Goal: Task Accomplishment & Management: Manage account settings

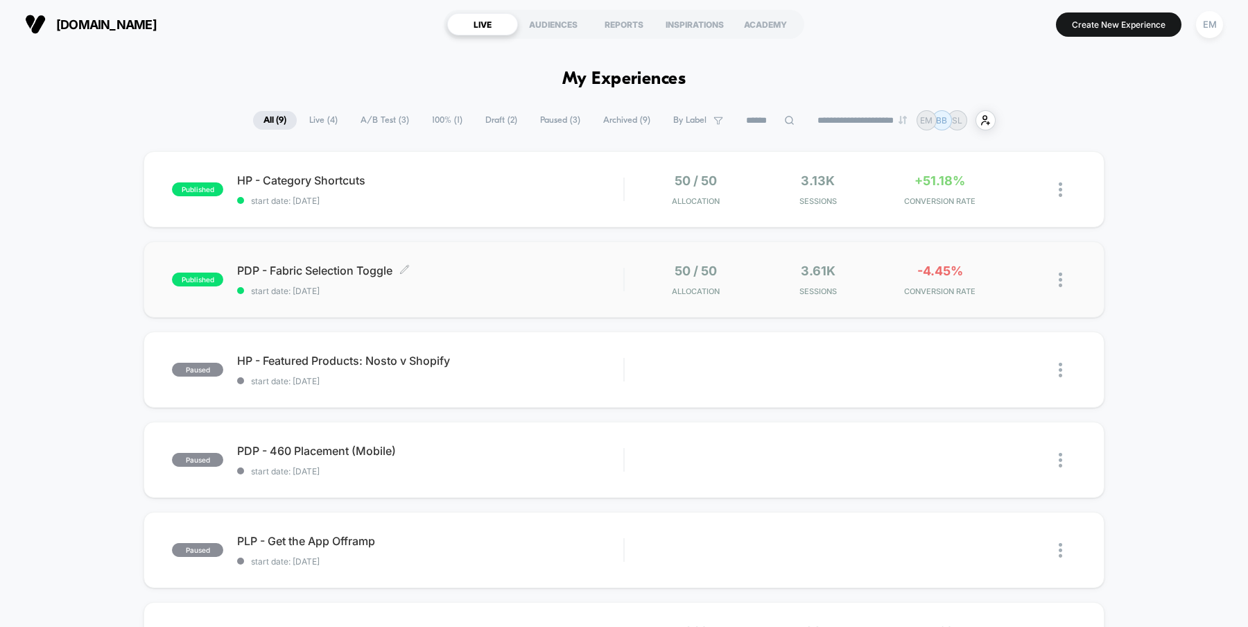
click at [341, 266] on span "PDP - Fabric Selection Toggle Click to edit experience details" at bounding box center [430, 271] width 386 height 14
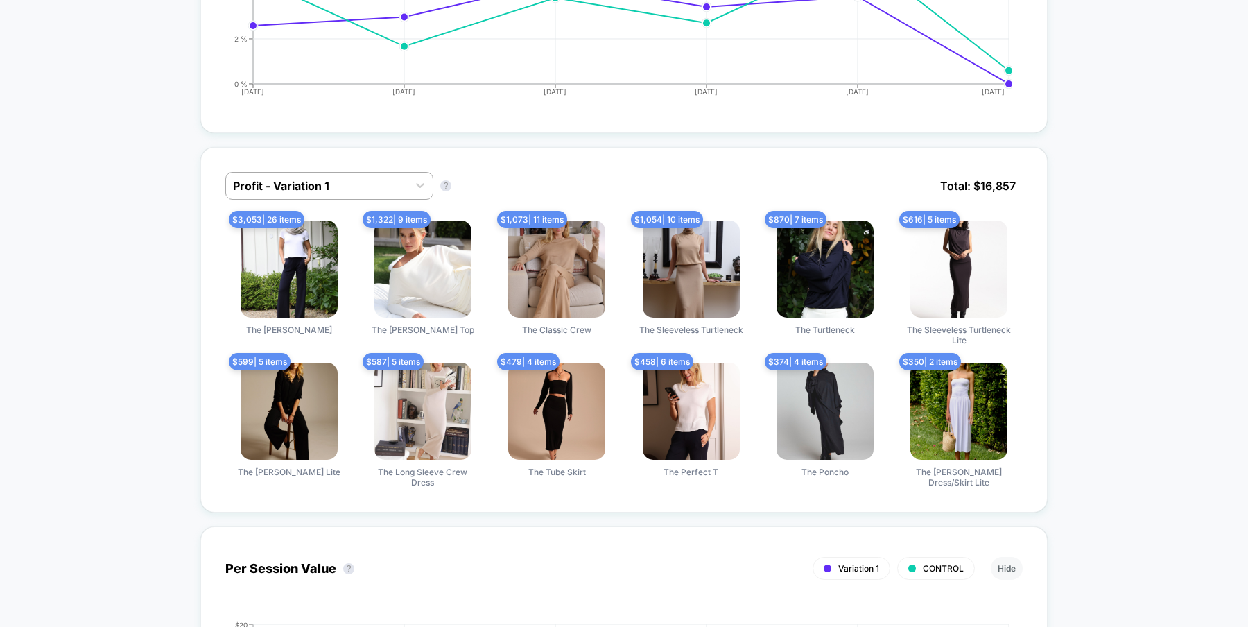
scroll to position [816, 0]
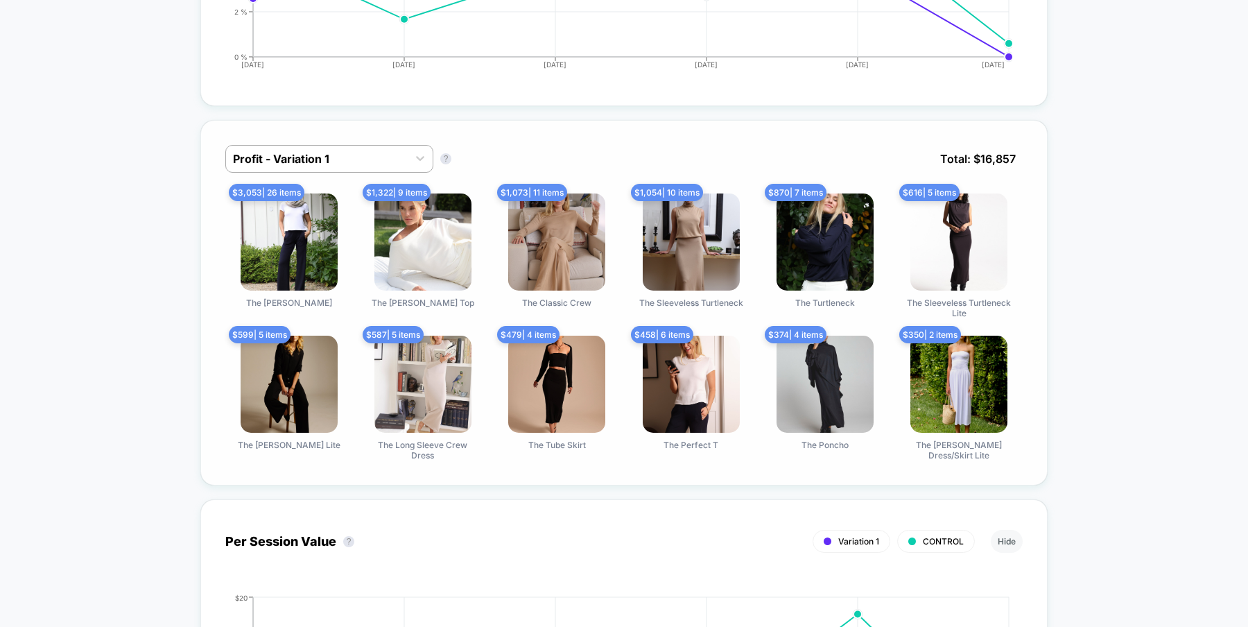
click at [291, 212] on img at bounding box center [289, 242] width 97 height 97
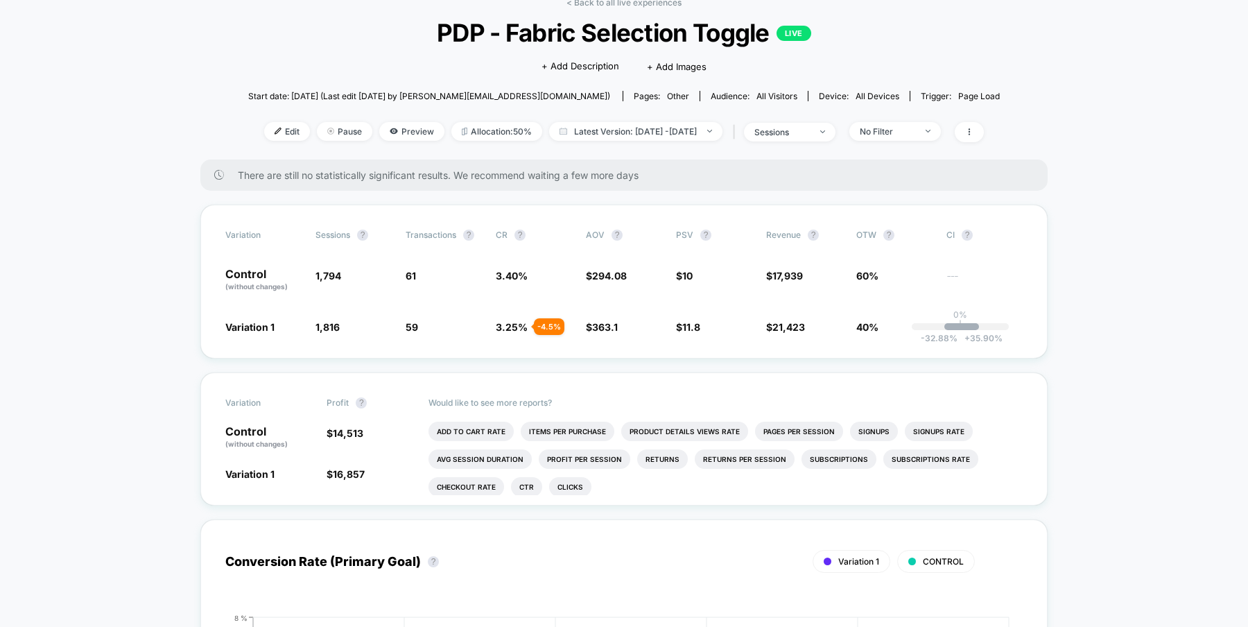
scroll to position [0, 0]
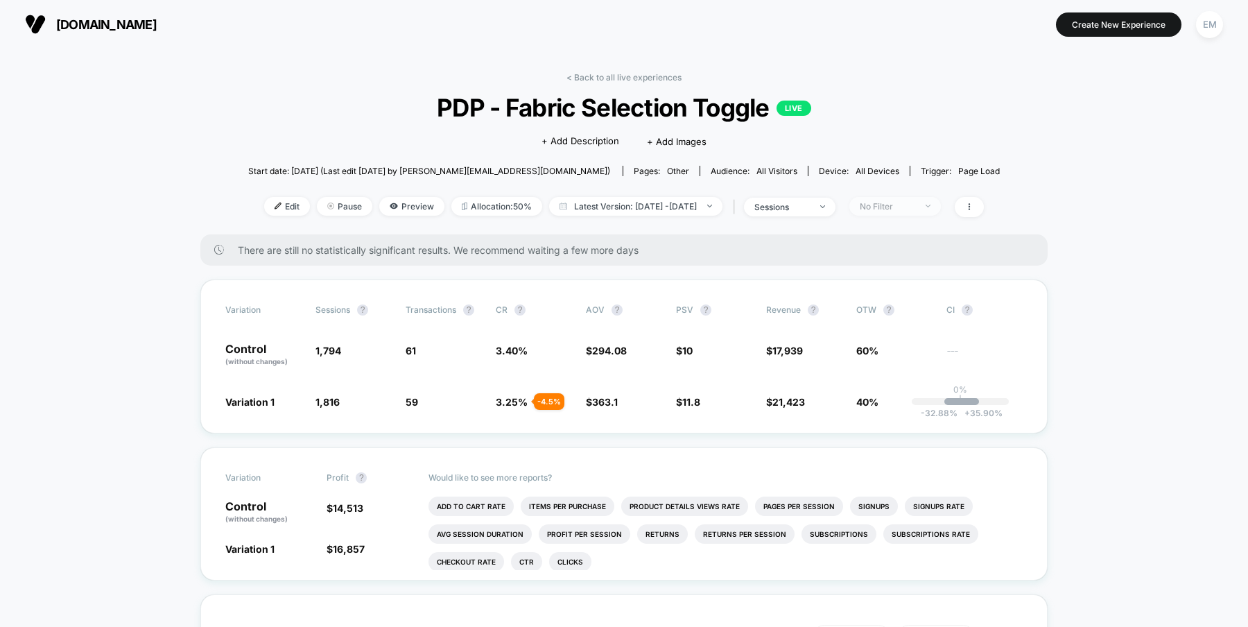
click at [916, 207] on div "No Filter" at bounding box center [887, 206] width 55 height 10
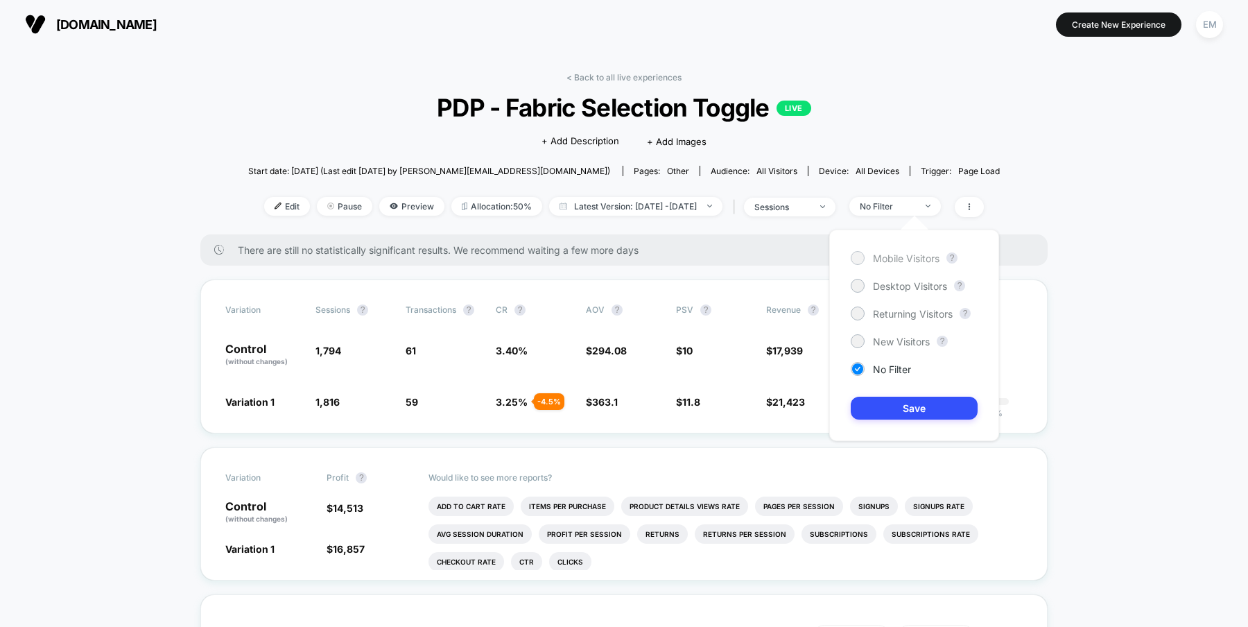
click at [857, 257] on div at bounding box center [857, 257] width 10 height 10
click at [891, 418] on button "Save" at bounding box center [914, 408] width 127 height 23
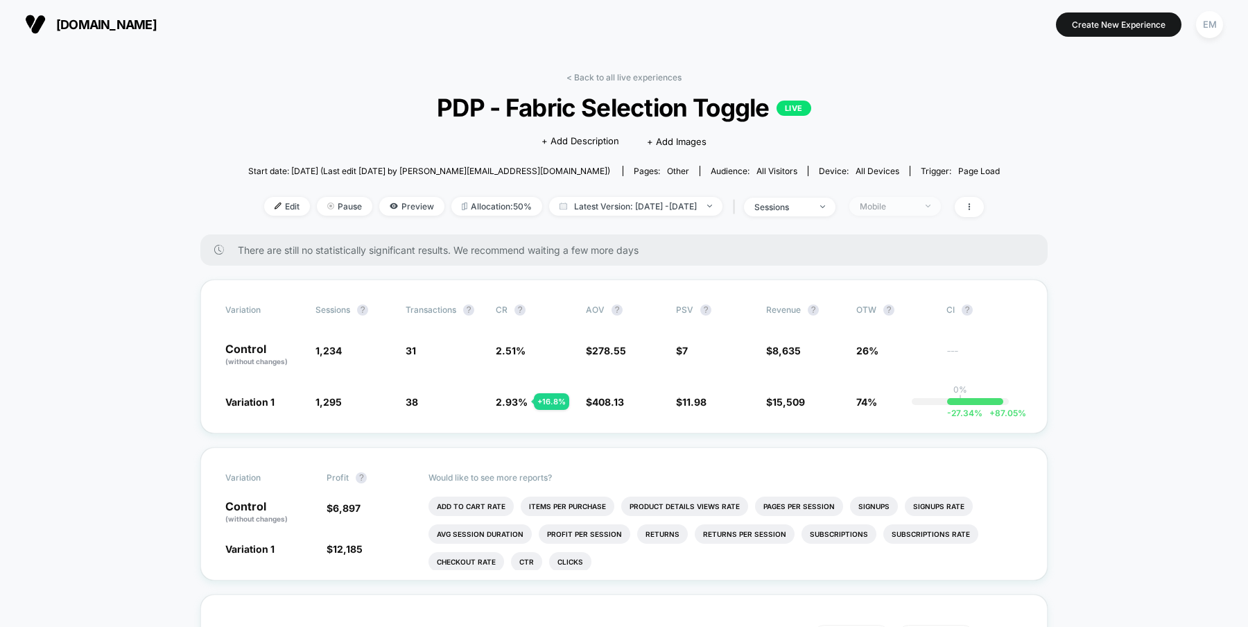
click at [916, 207] on div "Mobile" at bounding box center [887, 206] width 55 height 10
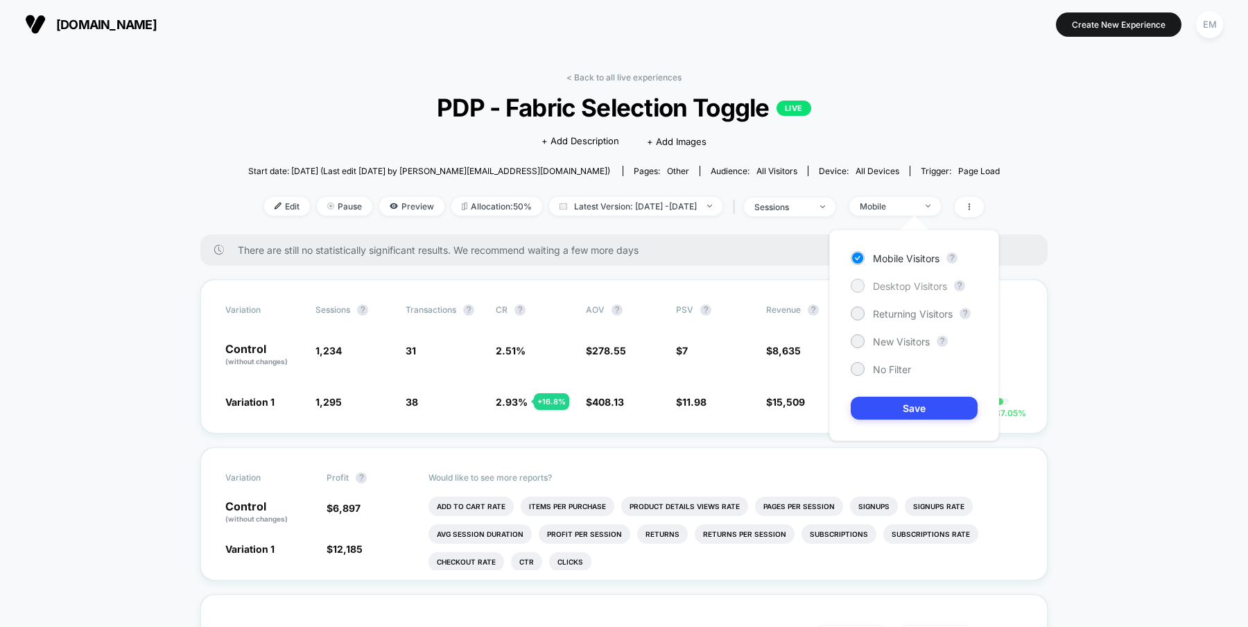
click at [863, 287] on div at bounding box center [858, 286] width 14 height 14
click at [891, 409] on button "Save" at bounding box center [914, 408] width 127 height 23
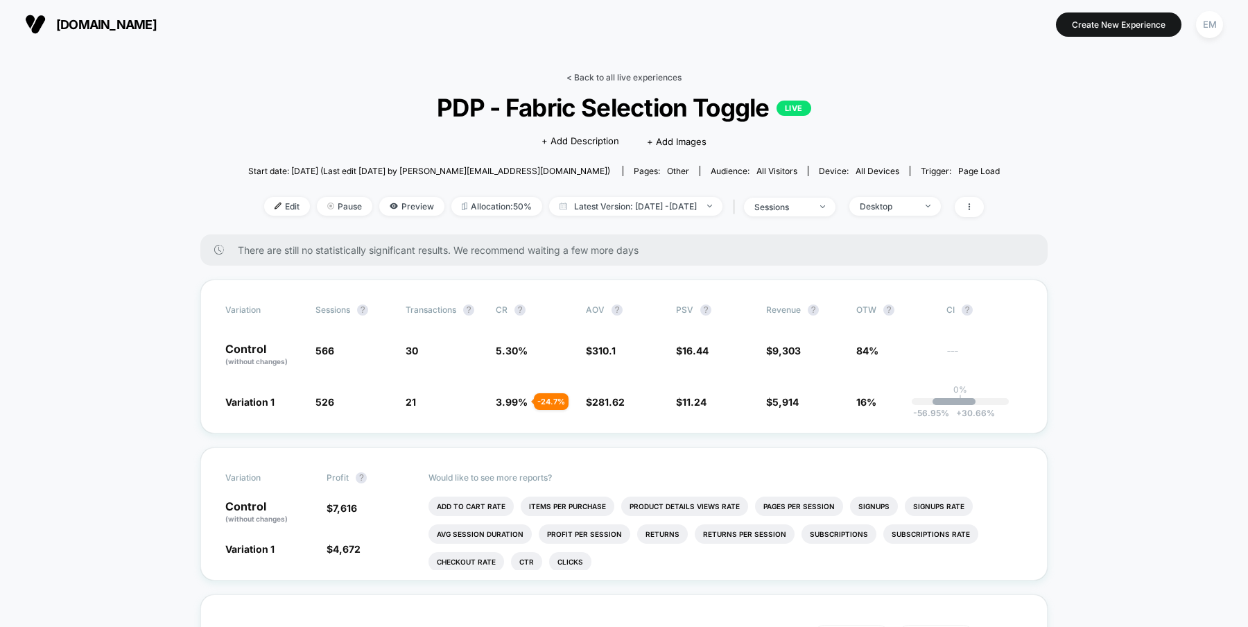
click at [610, 80] on link "< Back to all live experiences" at bounding box center [624, 77] width 115 height 10
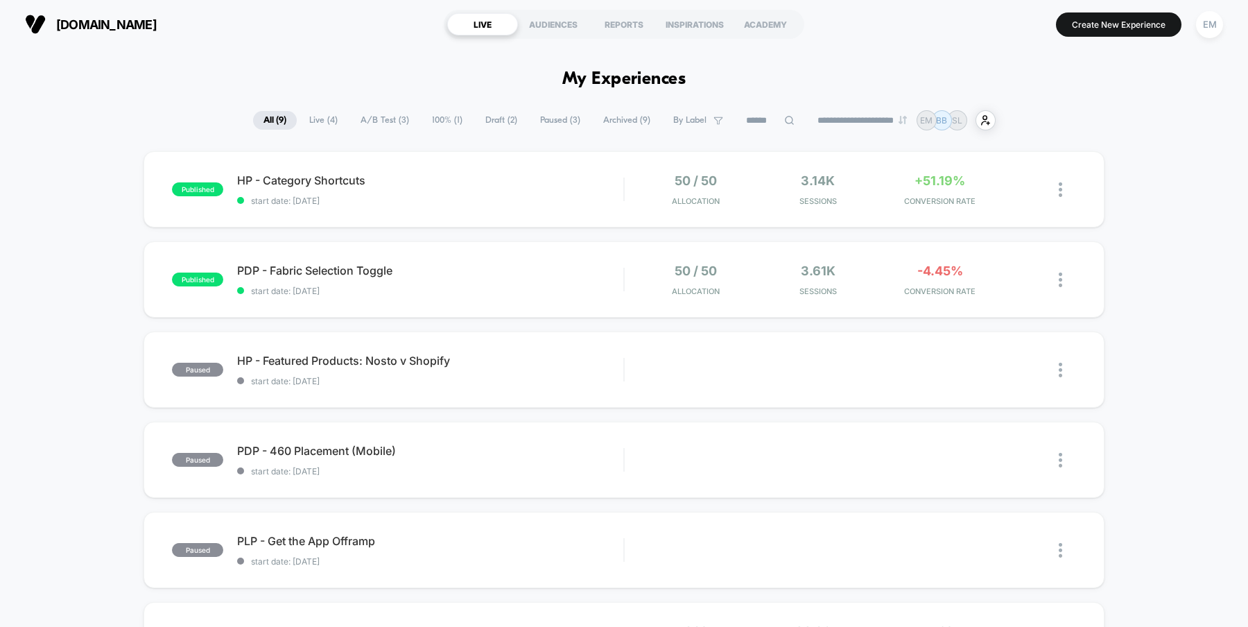
click at [1210, 19] on div "EM" at bounding box center [1209, 24] width 27 height 27
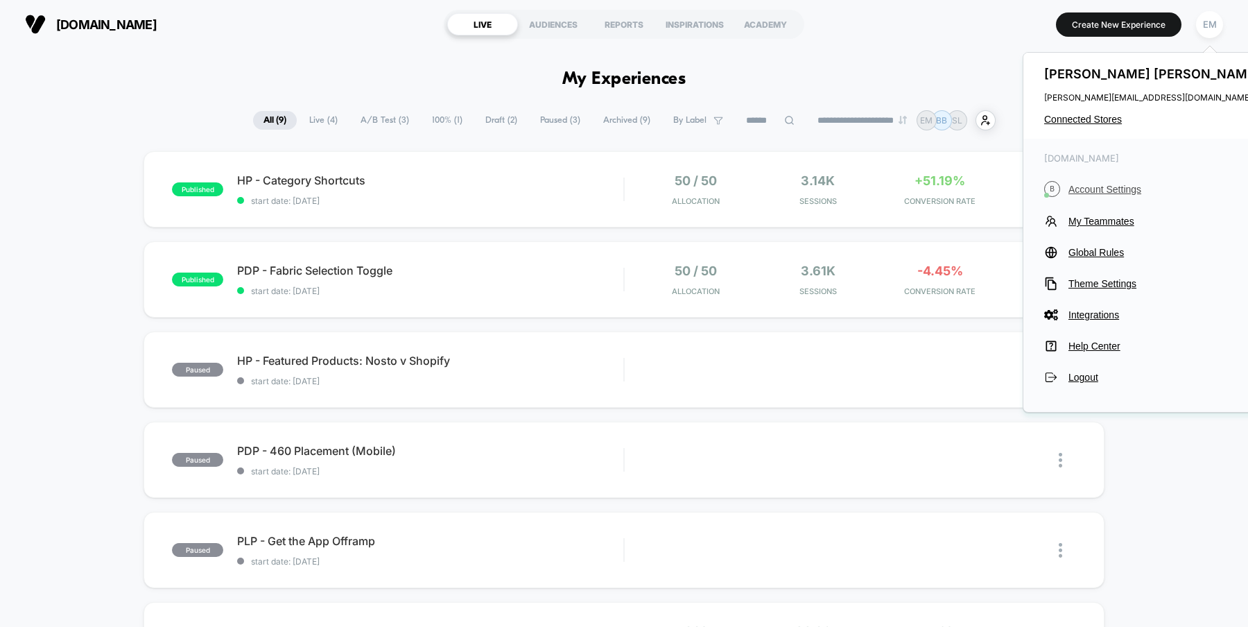
click at [1108, 189] on span "Account Settings" at bounding box center [1166, 189] width 195 height 11
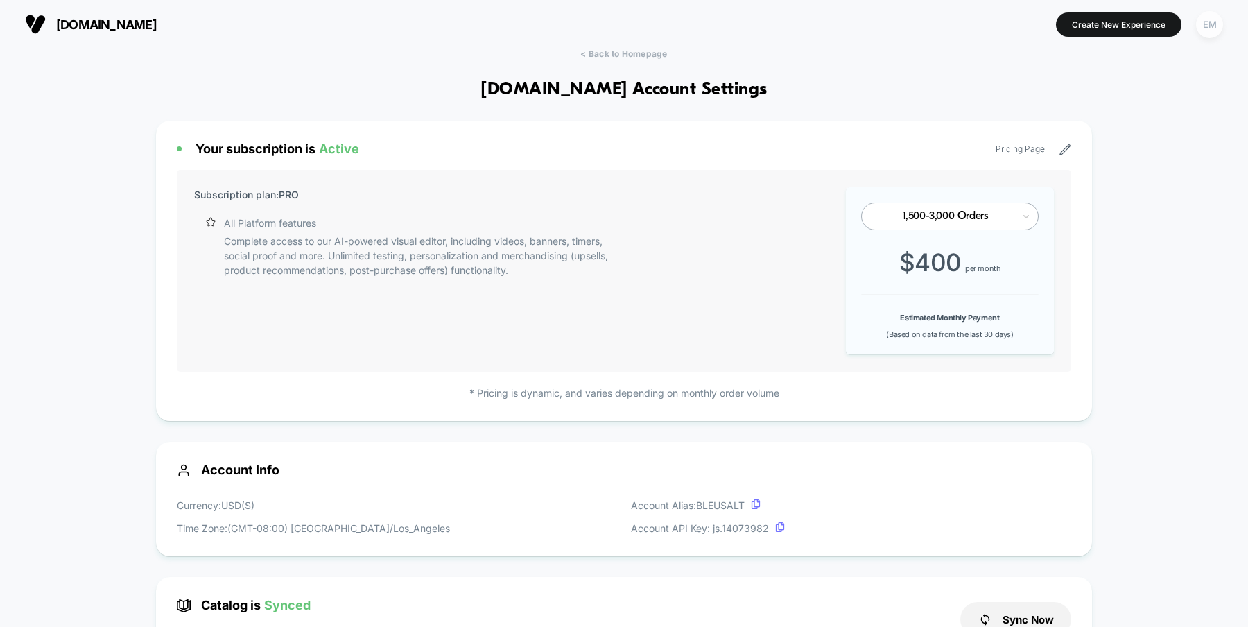
click at [1209, 23] on div "EM" at bounding box center [1209, 24] width 27 height 27
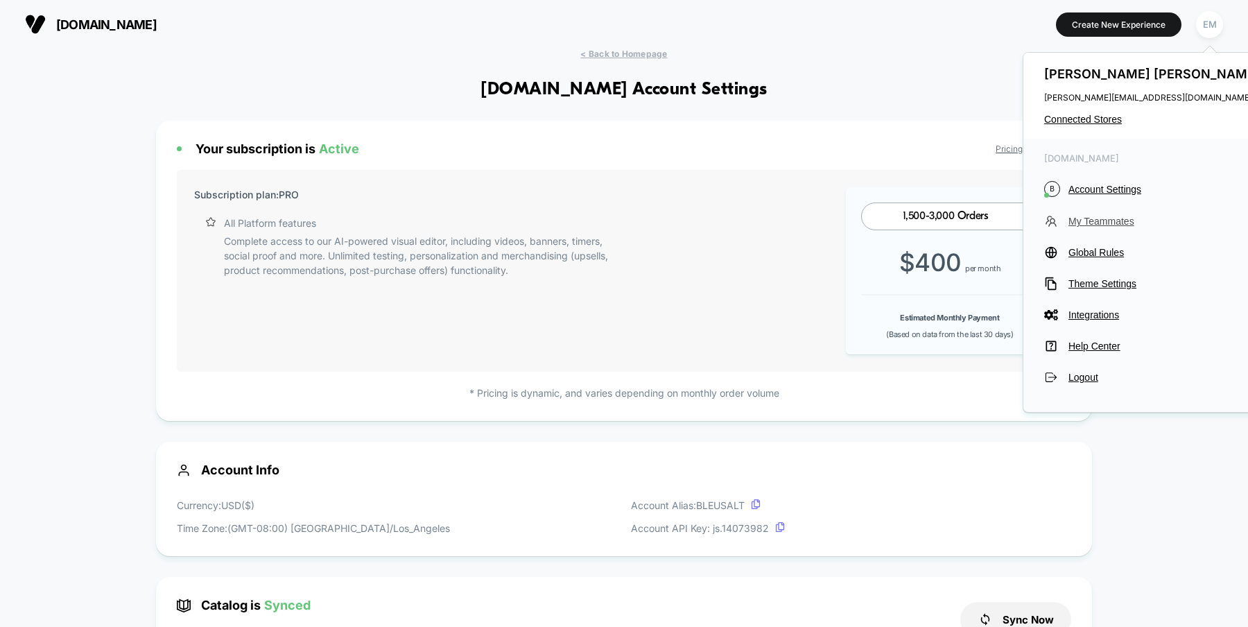
click at [1088, 222] on span "My Teammates" at bounding box center [1166, 221] width 195 height 11
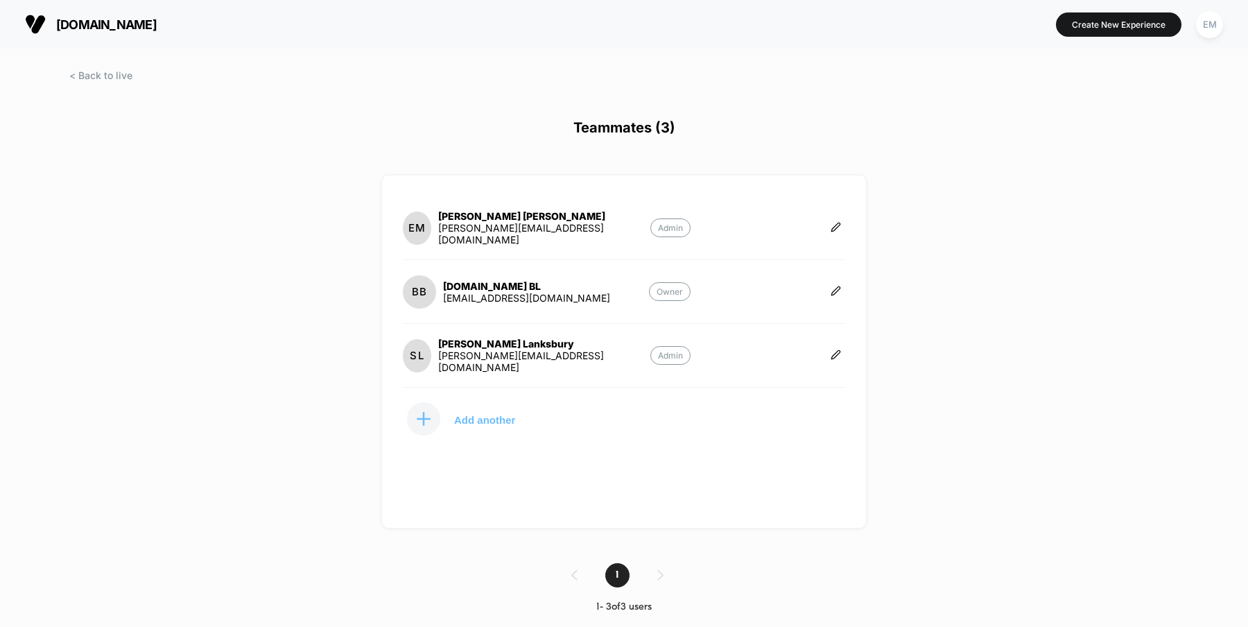
click at [504, 417] on p "Add another" at bounding box center [484, 419] width 61 height 7
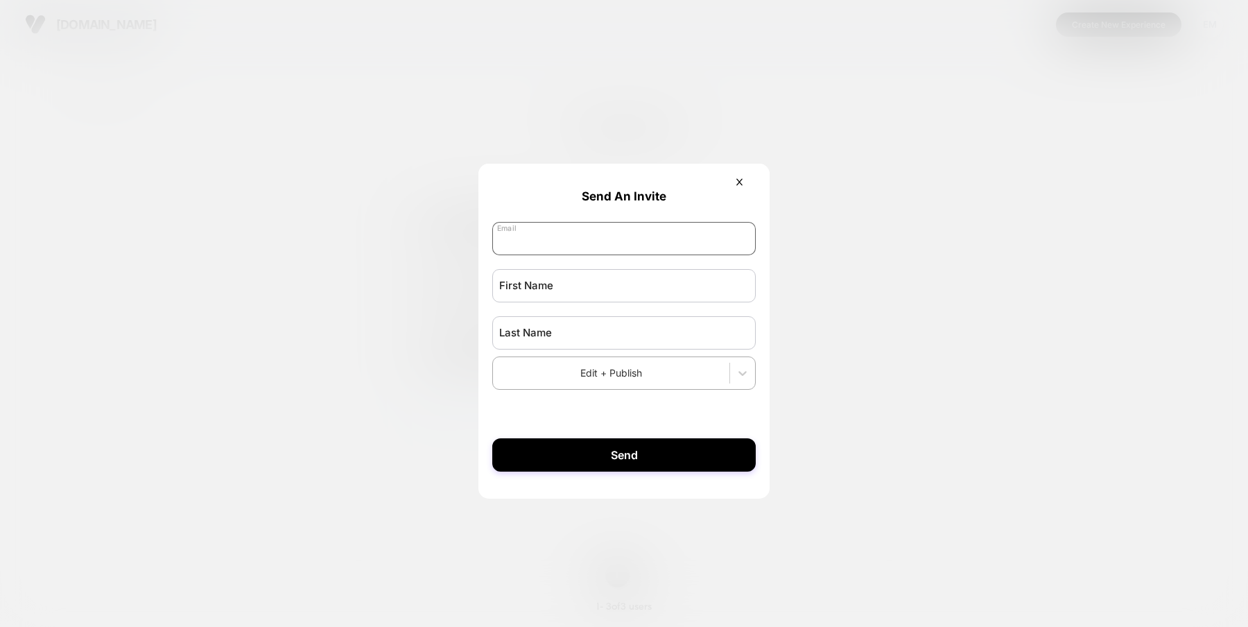
click at [577, 245] on input "email" at bounding box center [624, 238] width 264 height 33
paste input "**********"
type input "**********"
click at [540, 294] on input "text" at bounding box center [624, 285] width 264 height 33
type input "******"
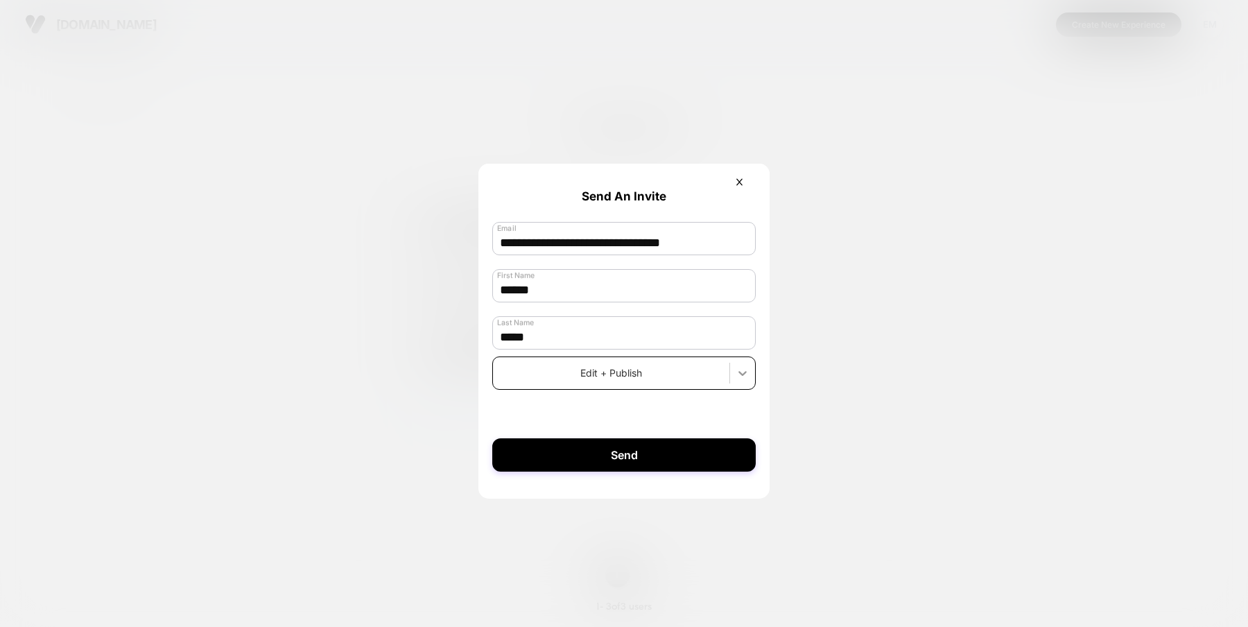
type input "*****"
click at [740, 376] on icon at bounding box center [743, 373] width 8 height 5
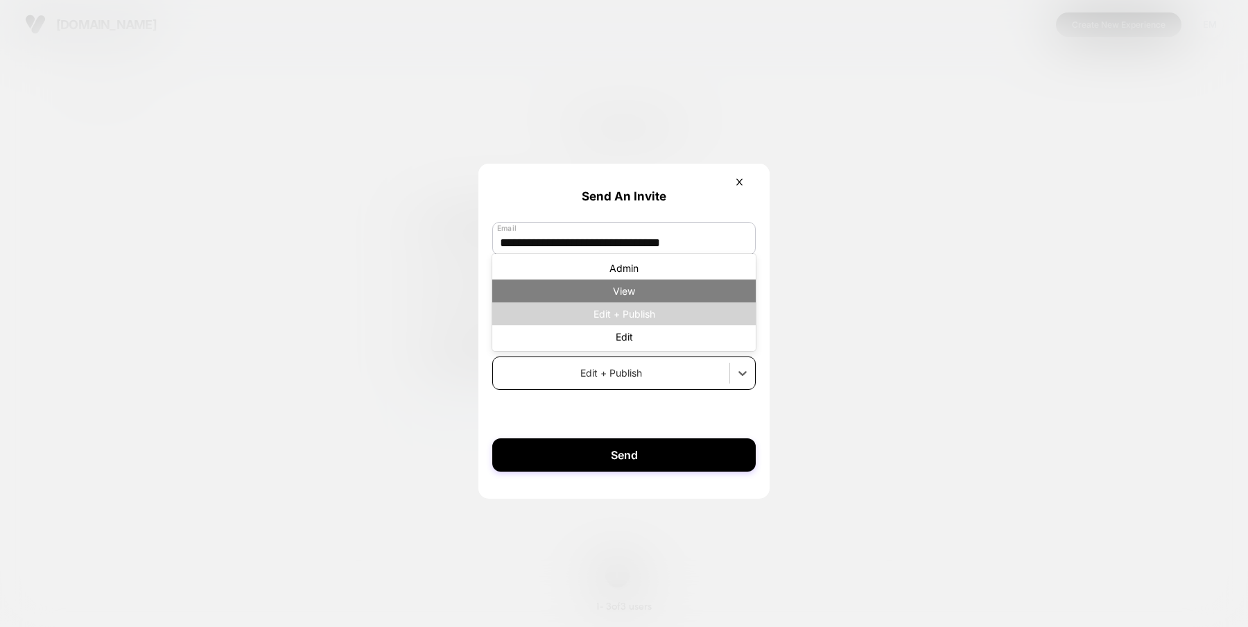
click at [708, 295] on div "View" at bounding box center [624, 291] width 264 height 23
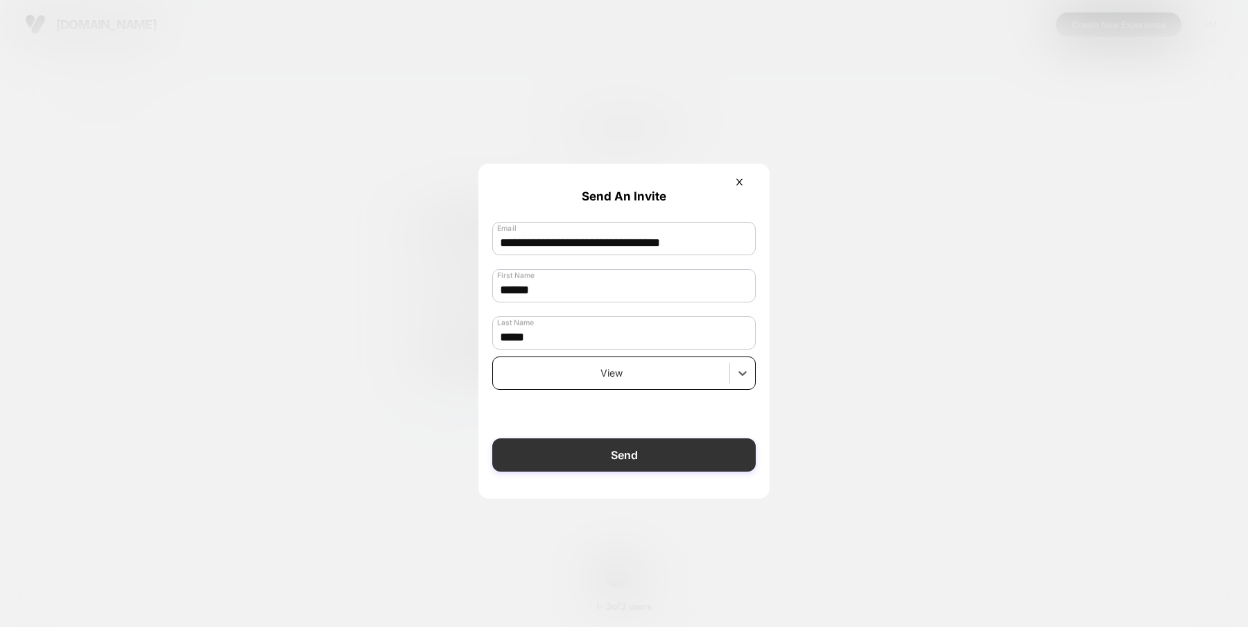
click at [637, 460] on button "Send" at bounding box center [624, 454] width 264 height 33
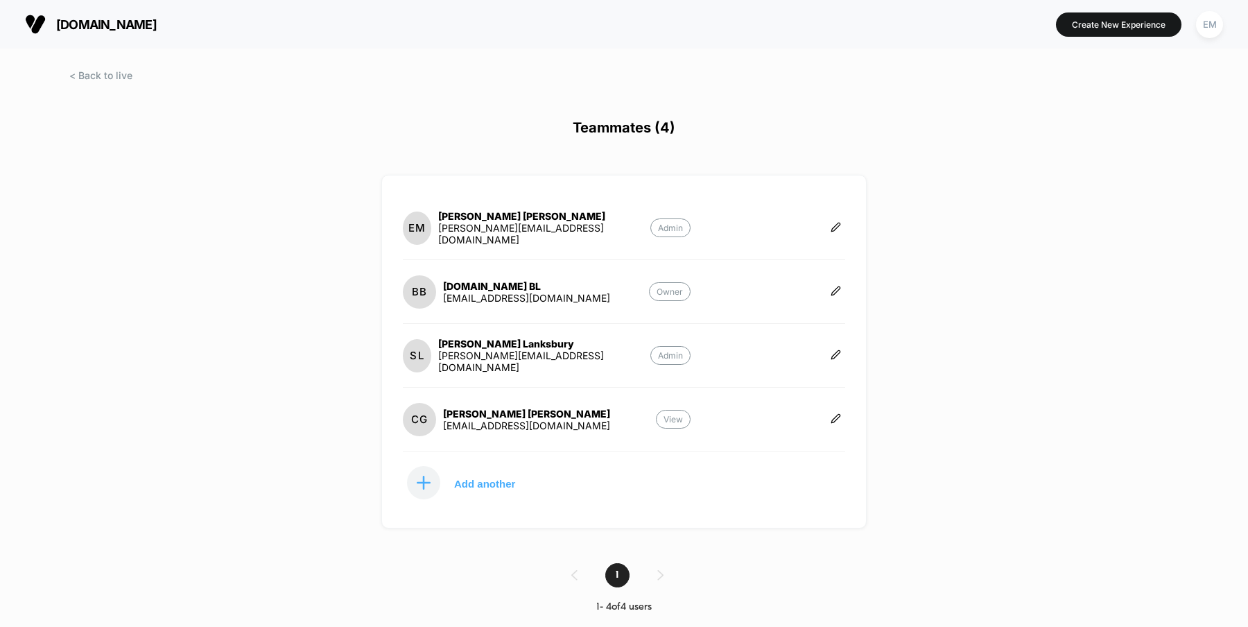
click at [1033, 318] on div "[DOMAIN_NAME] Create New Experience EM Teammates (4) EM [PERSON_NAME] [PERSON_N…" at bounding box center [624, 313] width 1248 height 627
click at [95, 71] on span at bounding box center [100, 75] width 63 height 12
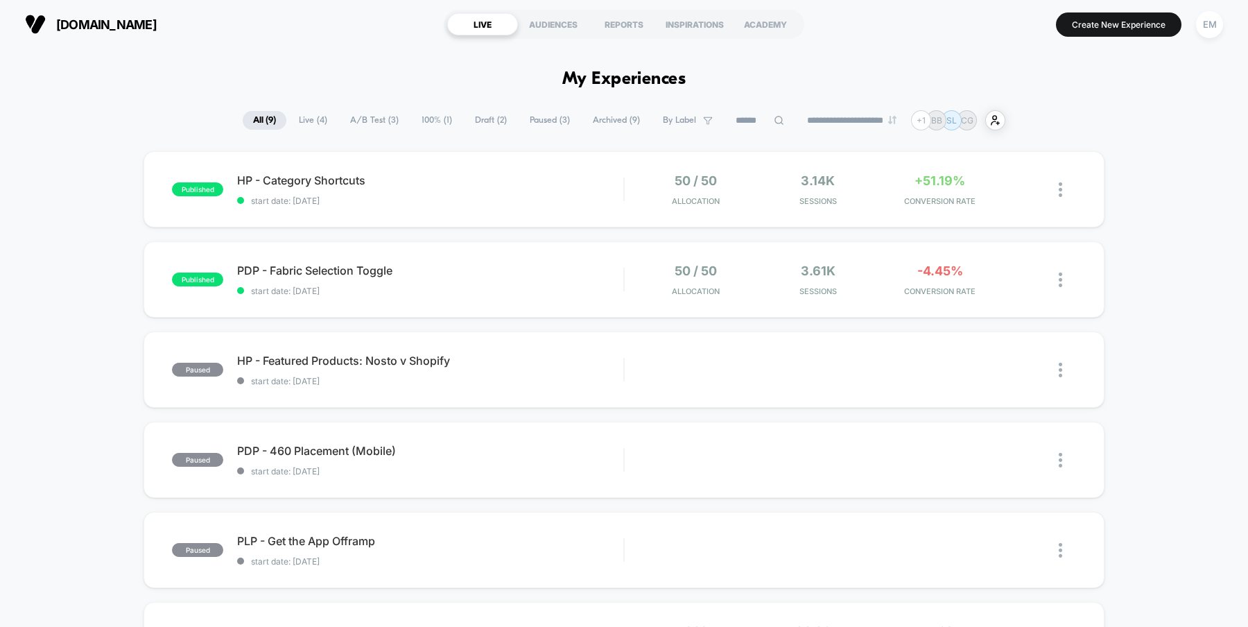
click at [1216, 27] on div "EM" at bounding box center [1209, 24] width 27 height 27
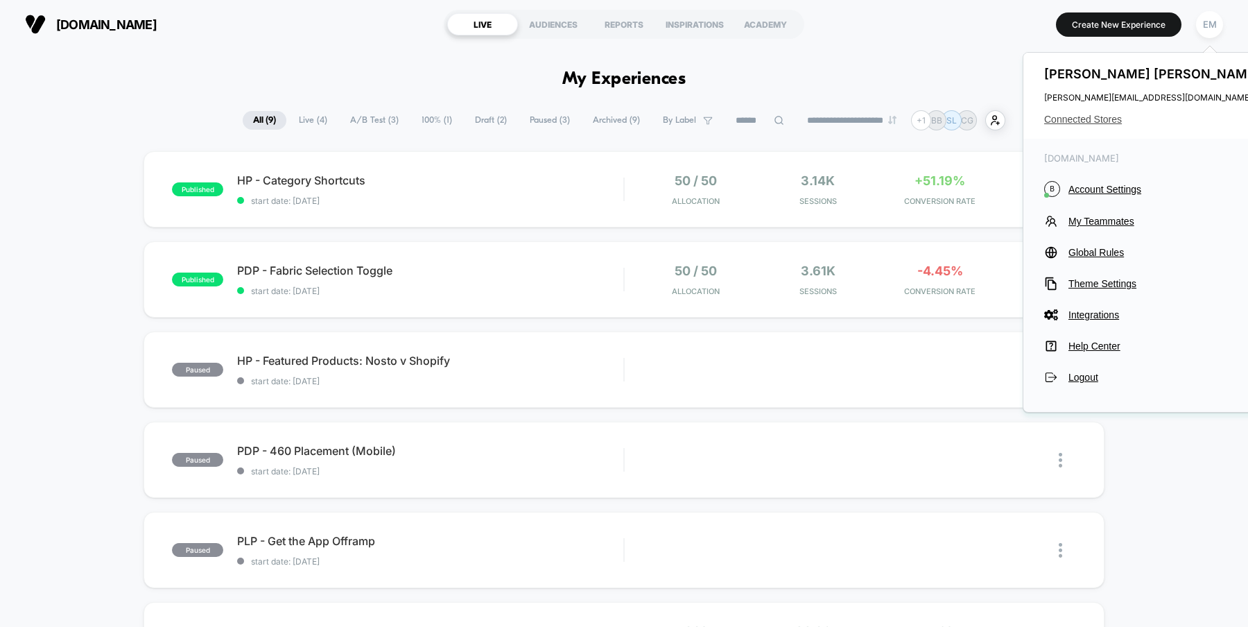
click at [1085, 123] on span "Connected Stores" at bounding box center [1154, 119] width 219 height 11
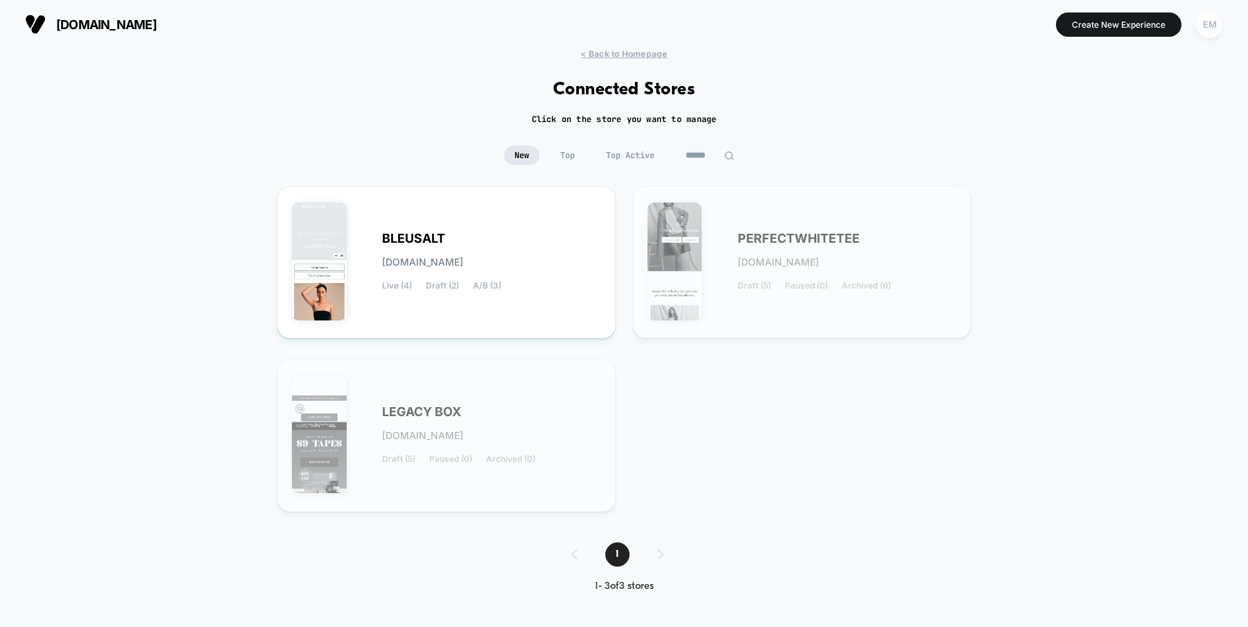
click at [1206, 26] on div "EM" at bounding box center [1209, 24] width 27 height 27
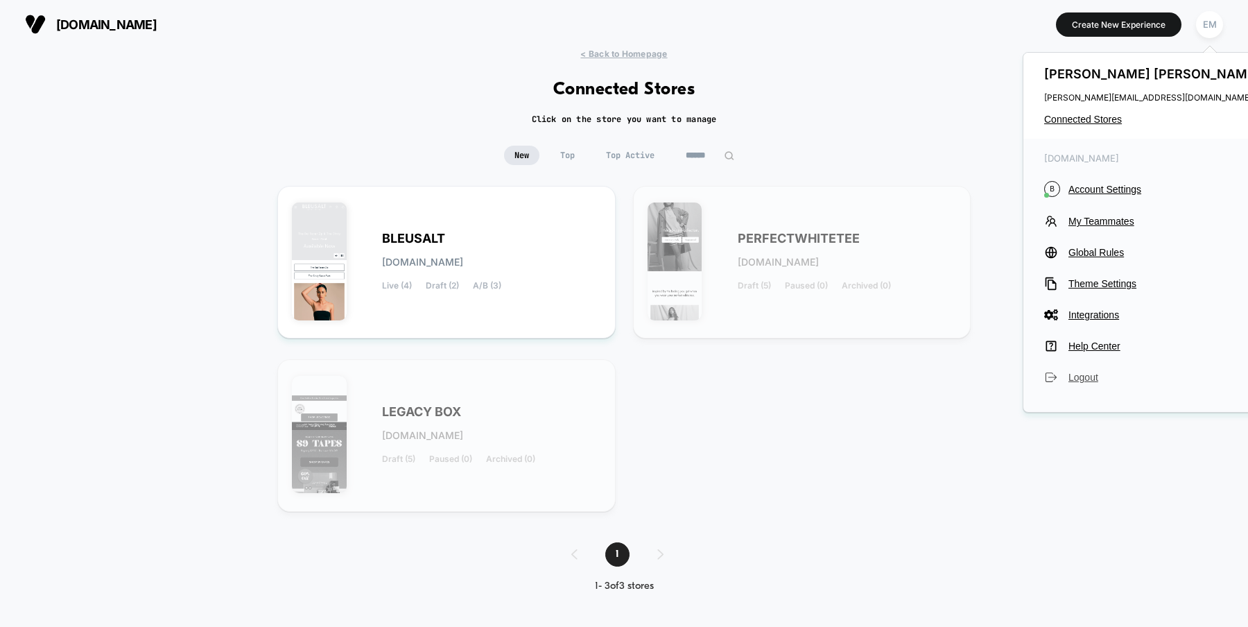
click at [1084, 379] on span "Logout" at bounding box center [1166, 377] width 195 height 11
